Goal: Task Accomplishment & Management: Use online tool/utility

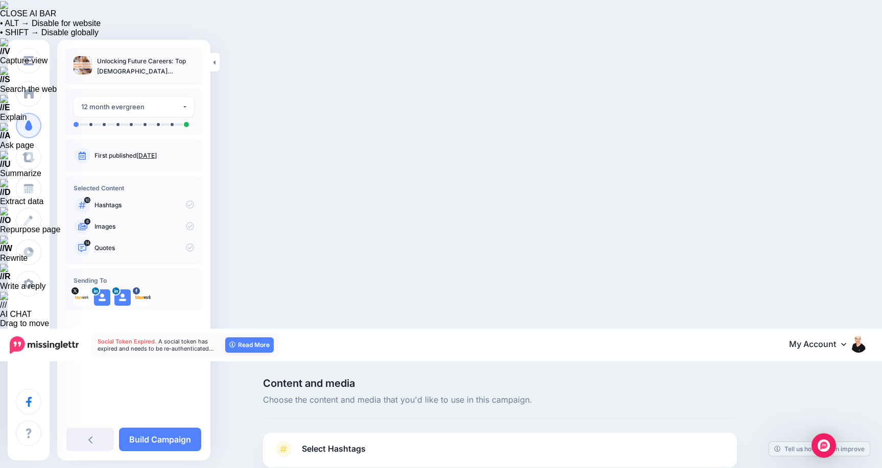
click at [324, 442] on span "Select Hashtags" at bounding box center [334, 449] width 64 height 14
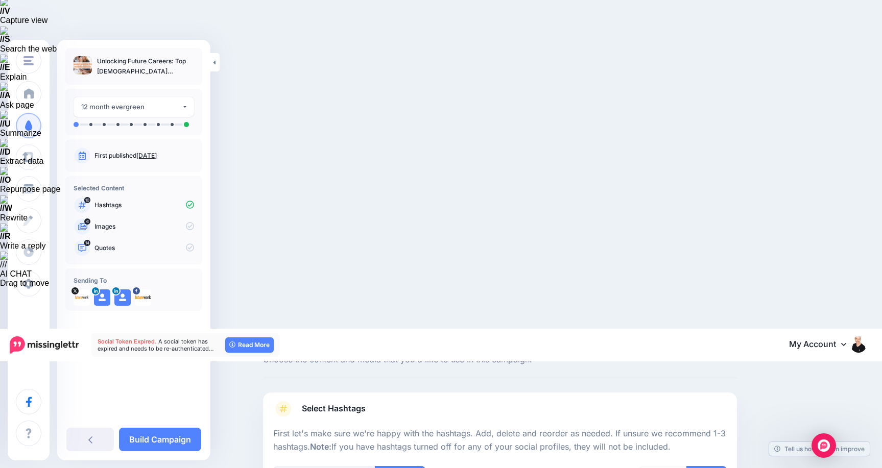
scroll to position [41, 0]
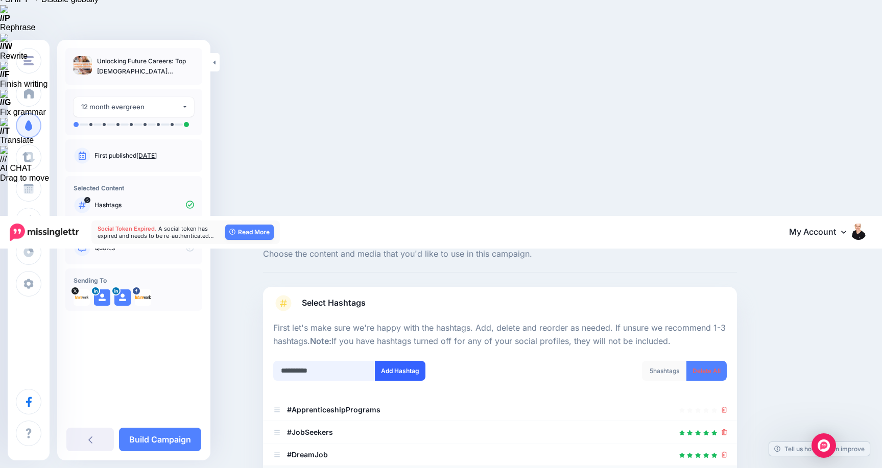
type input "**********"
click at [398, 361] on button "Add Hashtag" at bounding box center [400, 371] width 51 height 20
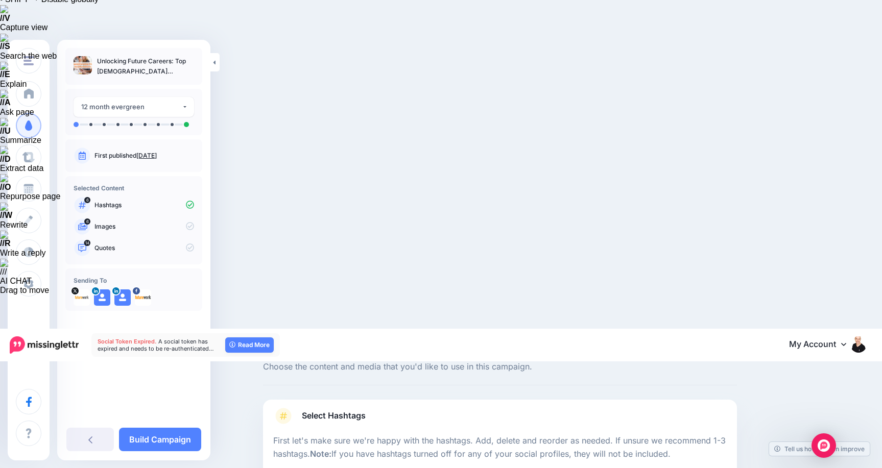
scroll to position [56, 0]
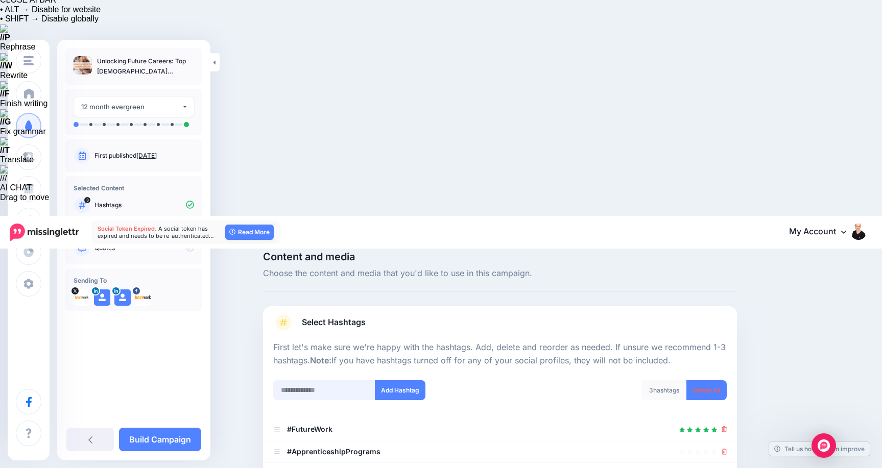
click at [320, 381] on input "text" at bounding box center [324, 391] width 102 height 20
type input "********"
click at [395, 381] on button "Add Hashtag" at bounding box center [400, 391] width 51 height 20
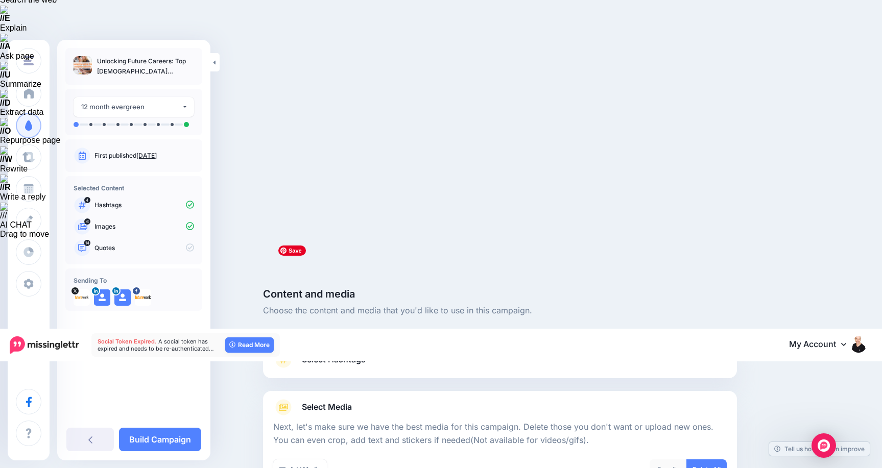
scroll to position [156, 0]
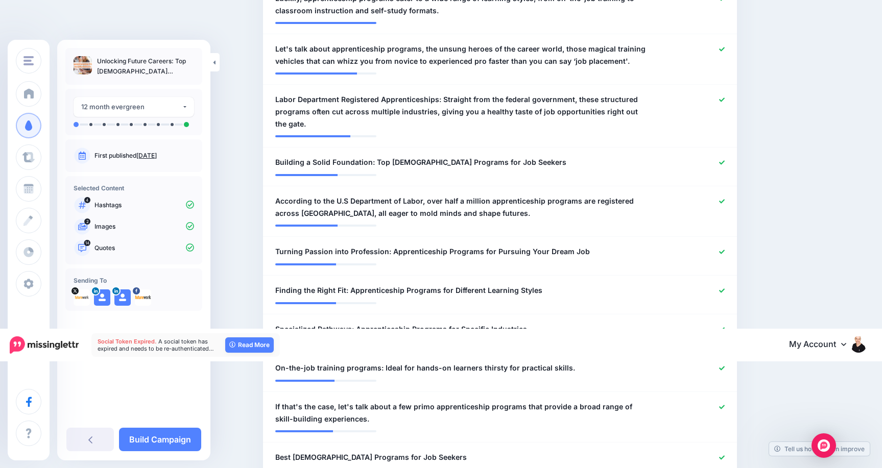
scroll to position [713, 0]
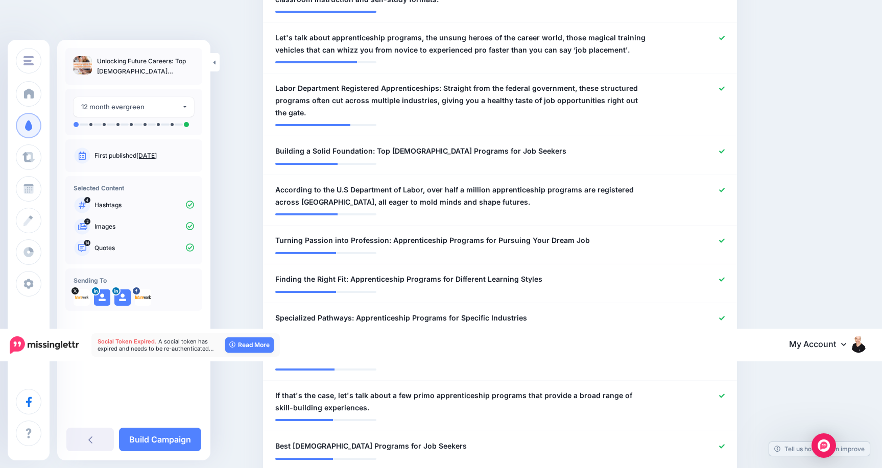
click at [179, 438] on link "Build Campaign" at bounding box center [160, 439] width 82 height 23
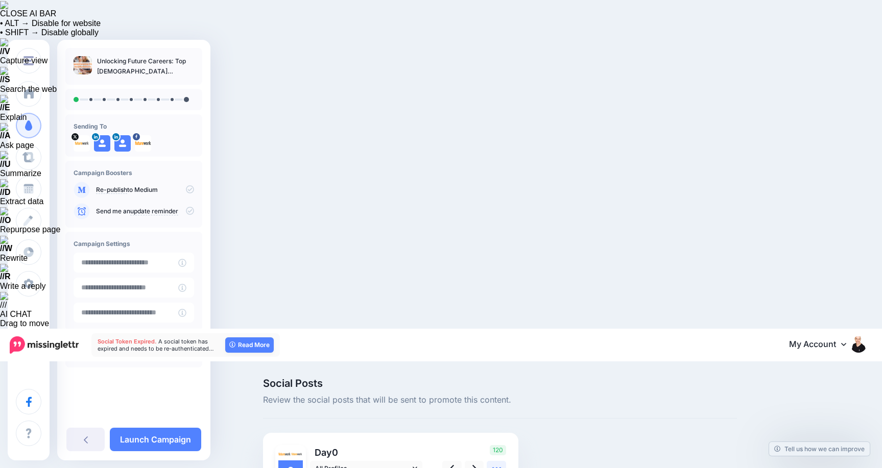
click at [498, 463] on icon at bounding box center [496, 468] width 11 height 11
click at [476, 463] on icon at bounding box center [475, 468] width 4 height 11
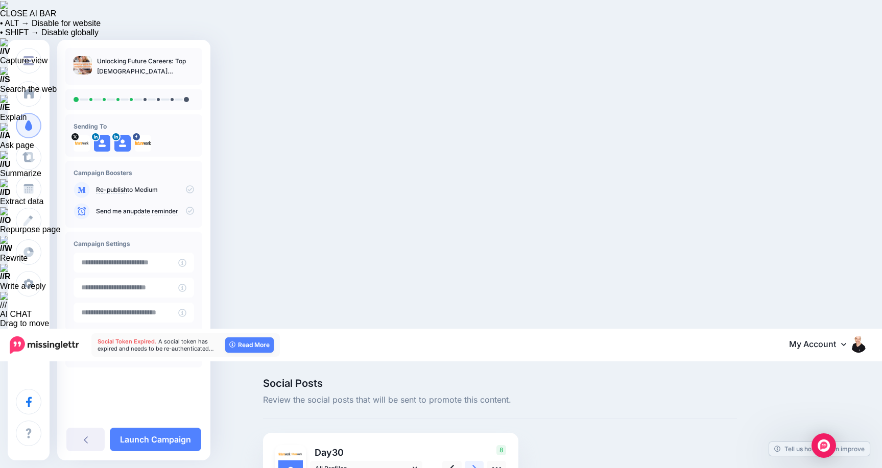
click at [476, 463] on icon at bounding box center [475, 468] width 4 height 11
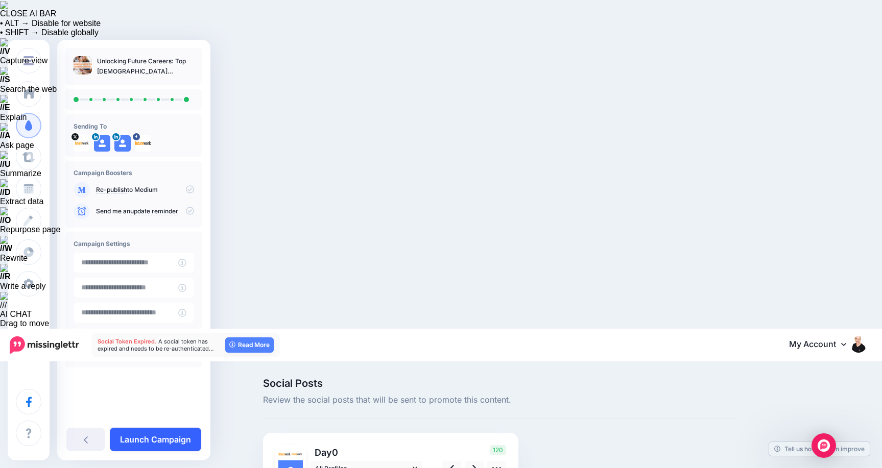
click at [171, 435] on link "Launch Campaign" at bounding box center [155, 439] width 91 height 23
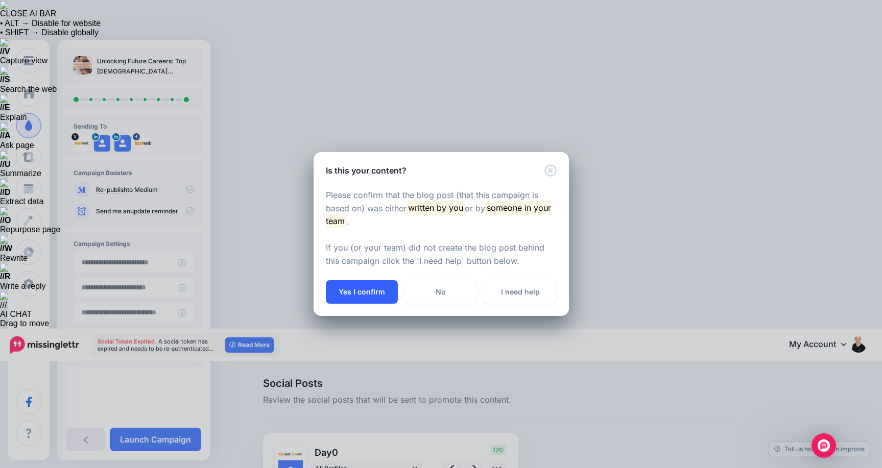
click at [373, 293] on button "Yes I confirm" at bounding box center [362, 291] width 72 height 23
